Goal: Task Accomplishment & Management: Manage account settings

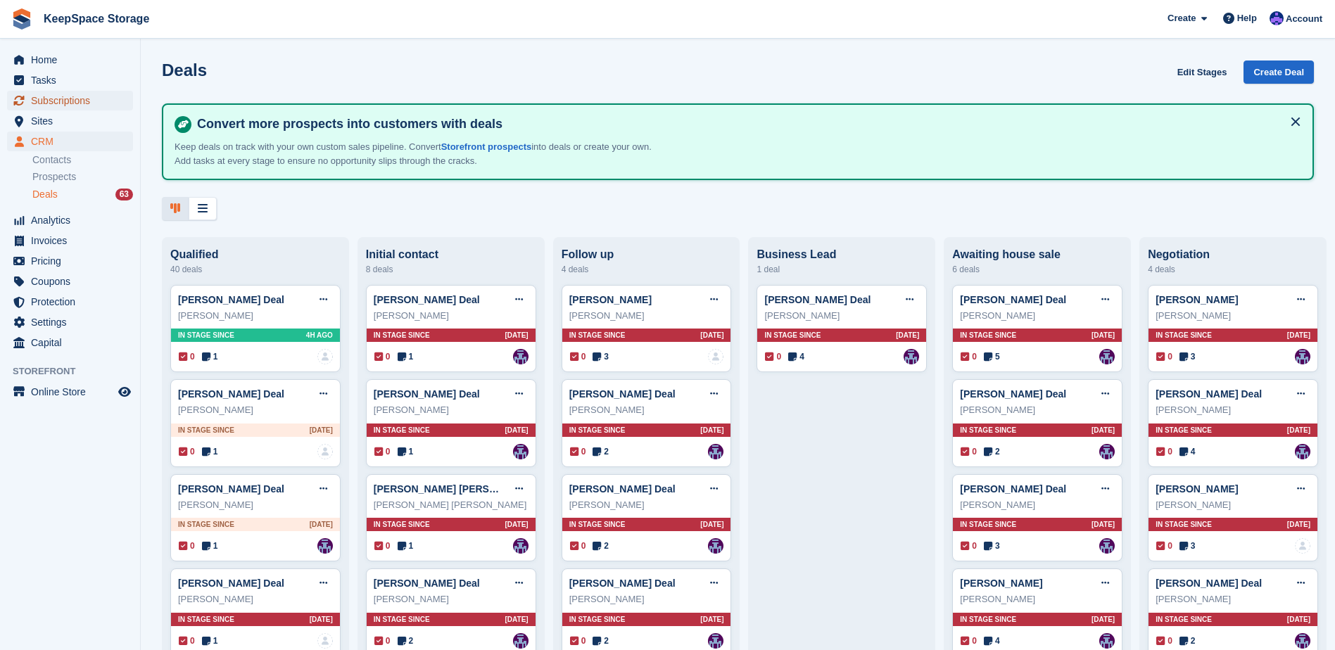
click at [75, 96] on span "Subscriptions" at bounding box center [73, 101] width 84 height 20
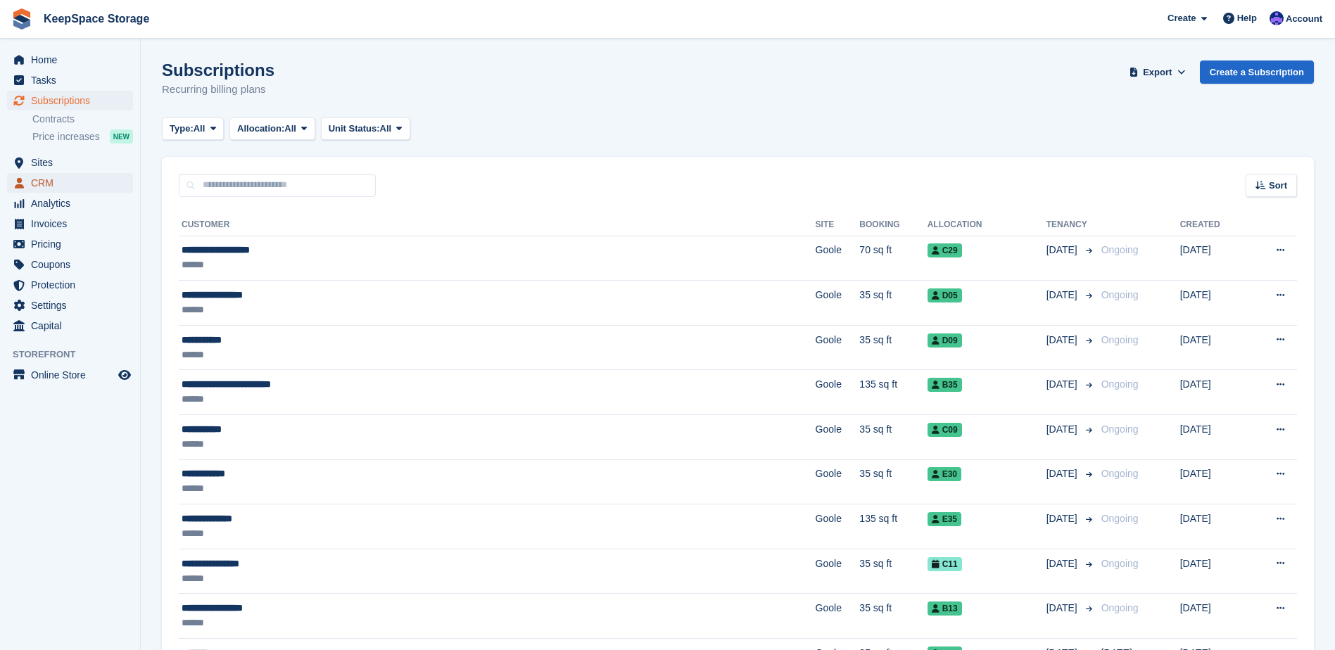
click at [53, 182] on span "CRM" at bounding box center [73, 183] width 84 height 20
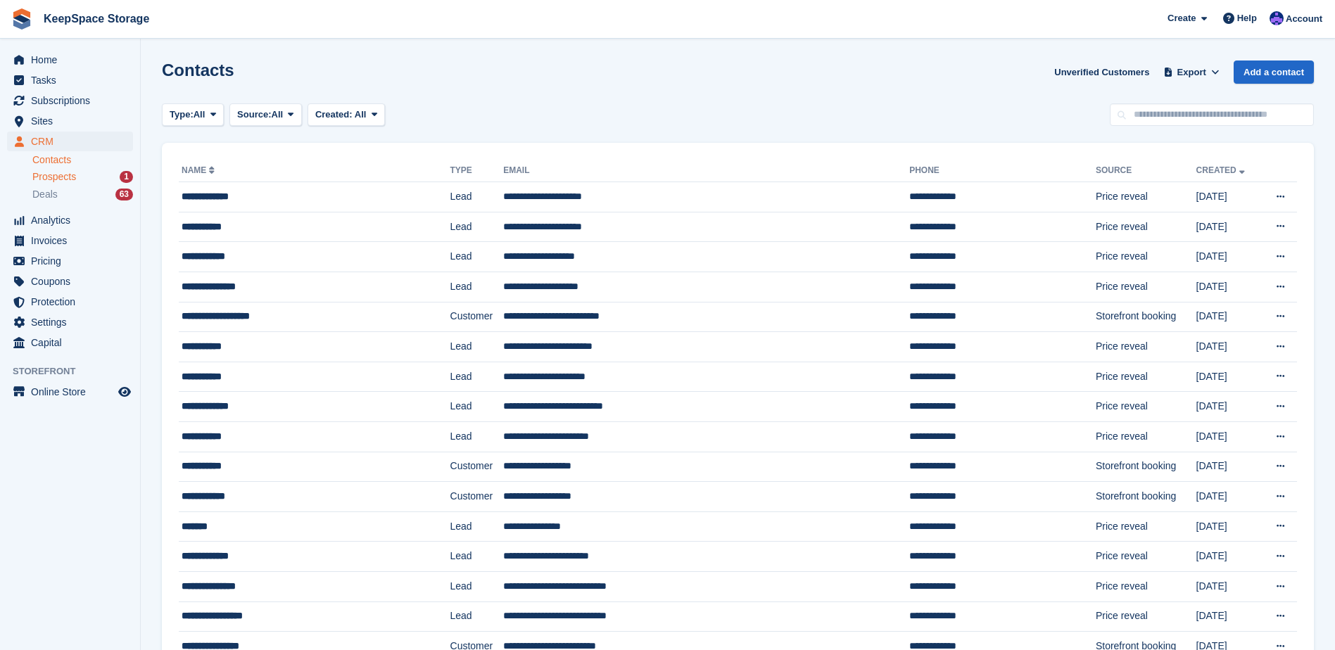
click at [58, 177] on span "Prospects" at bounding box center [54, 176] width 44 height 13
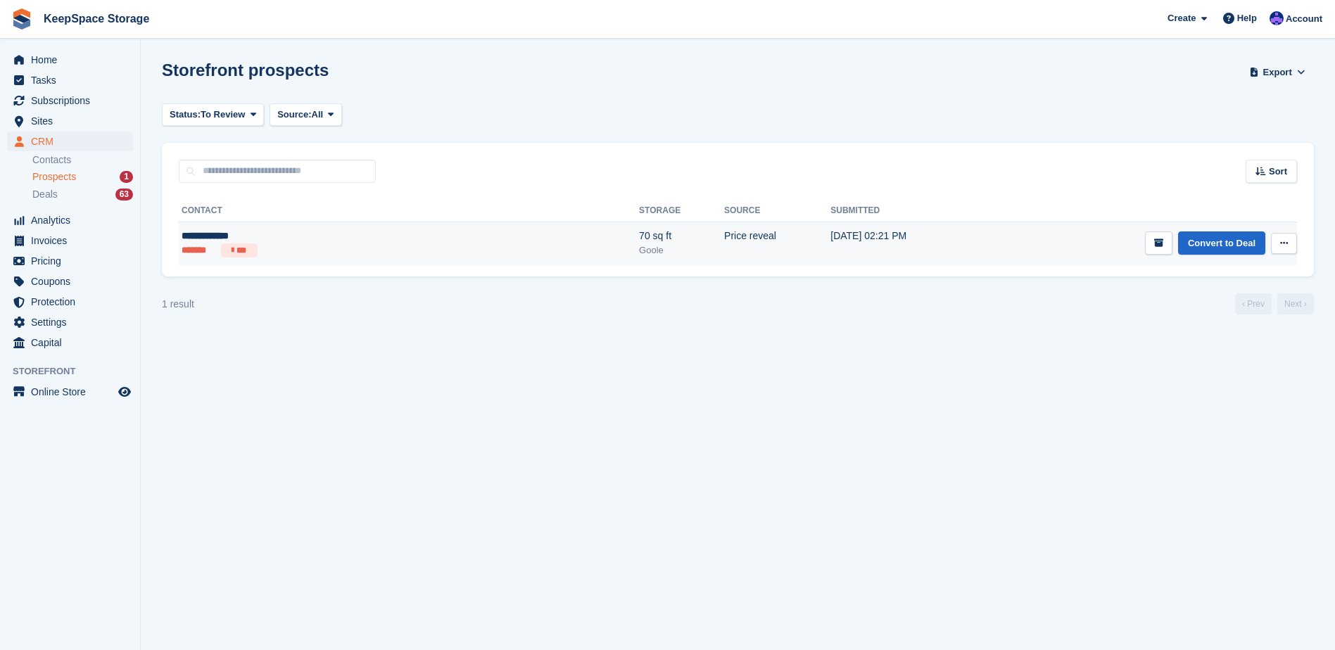
click at [844, 246] on td "28 Aug, 02:21 PM" at bounding box center [907, 244] width 155 height 44
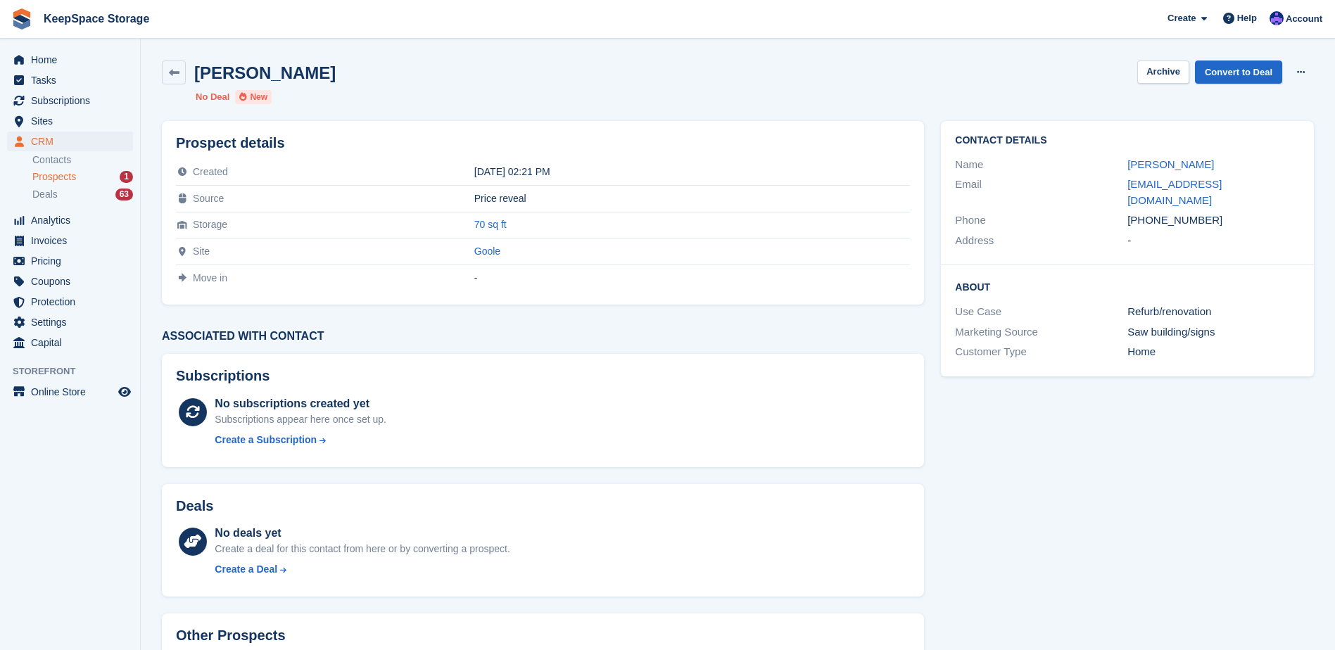
click at [61, 177] on span "Prospects" at bounding box center [54, 176] width 44 height 13
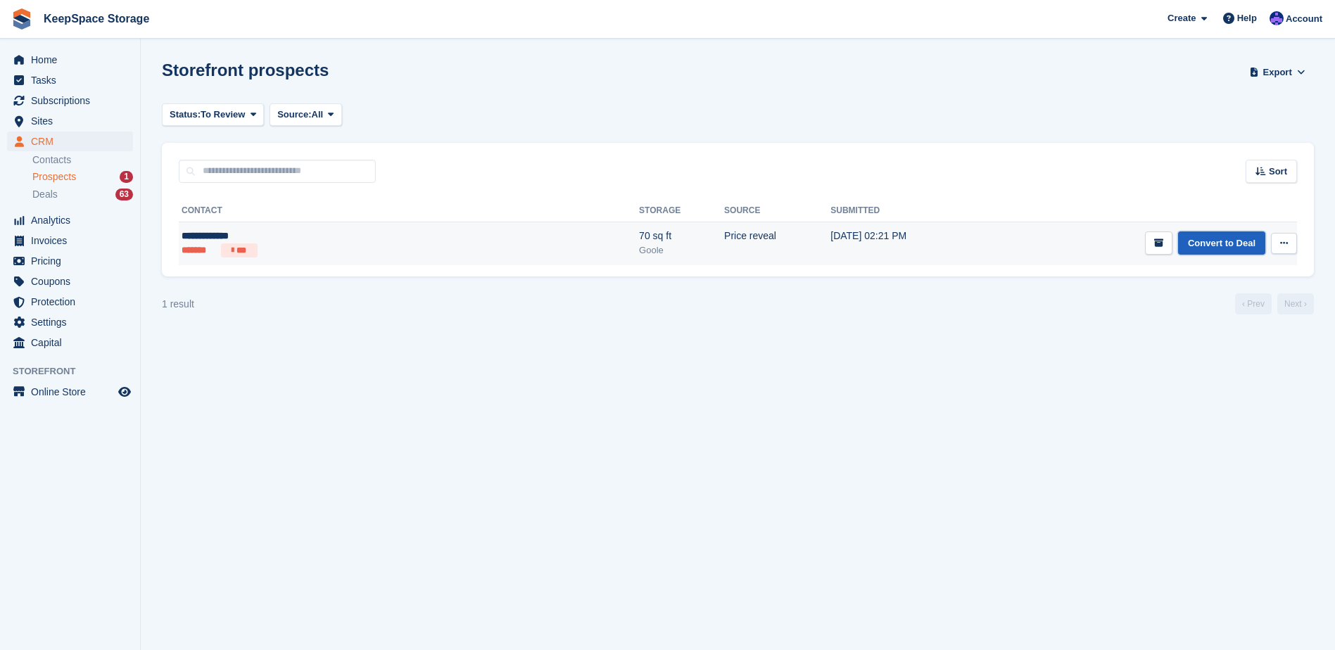
click at [1215, 239] on link "Convert to Deal" at bounding box center [1221, 242] width 87 height 23
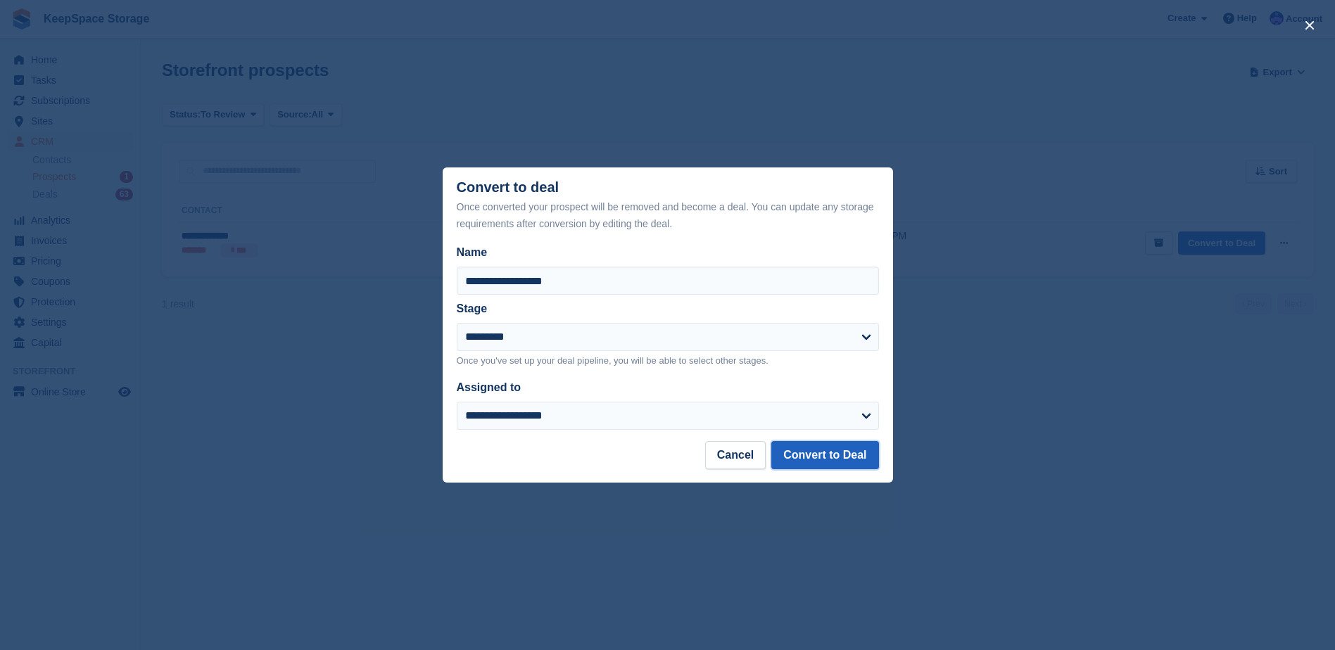
click at [835, 460] on button "Convert to Deal" at bounding box center [824, 455] width 107 height 28
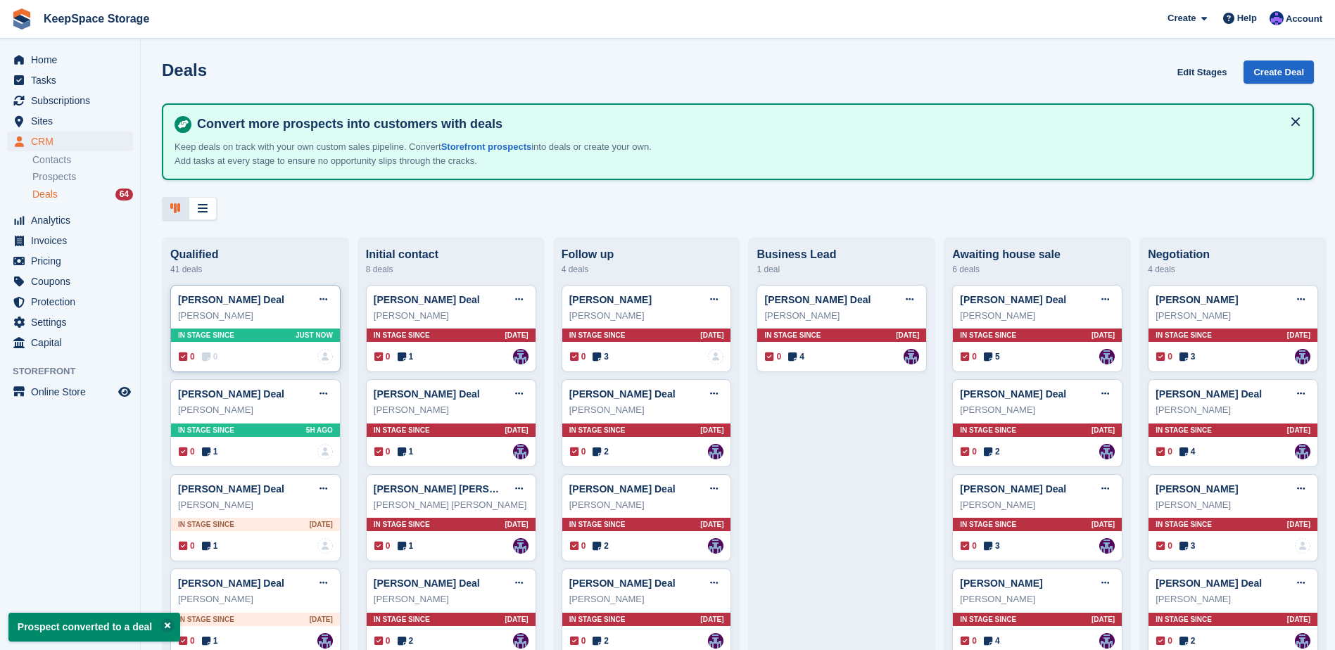
click at [294, 323] on div "Damian Ritson" at bounding box center [255, 316] width 155 height 14
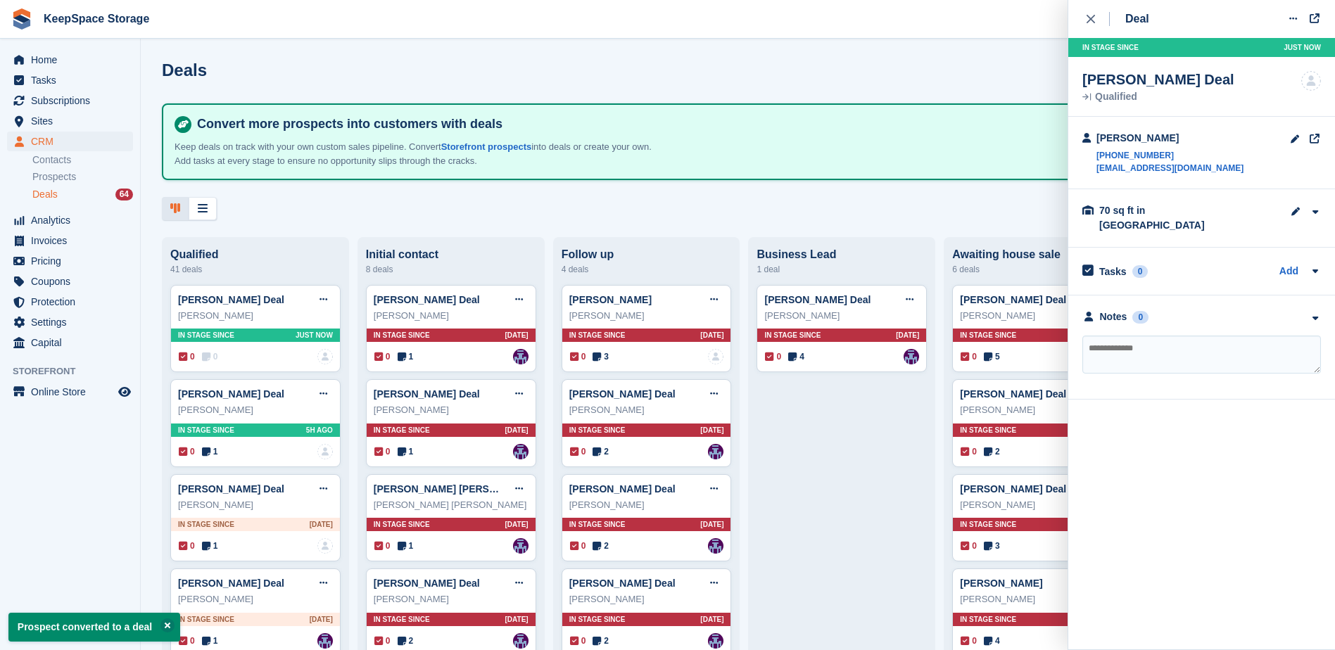
click at [1125, 336] on textarea at bounding box center [1201, 355] width 239 height 38
type textarea "**********"
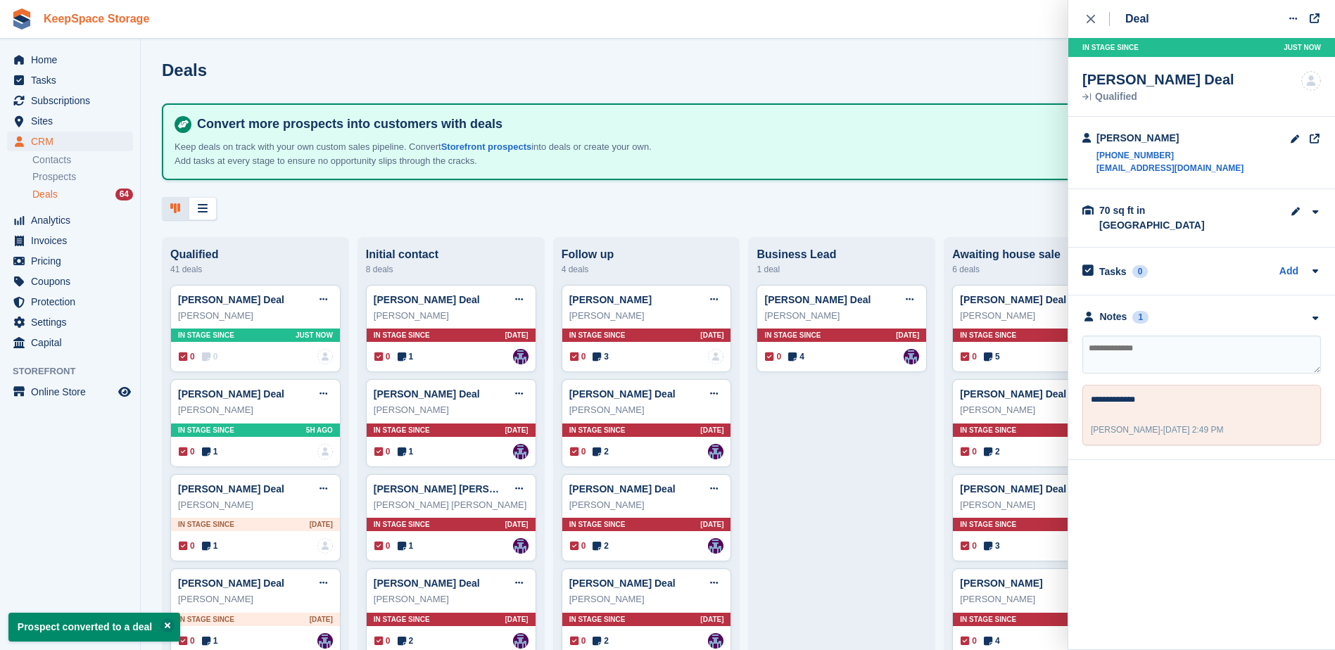
click at [85, 26] on link "KeepSpace Storage" at bounding box center [96, 18] width 117 height 23
